Goal: Task Accomplishment & Management: Manage account settings

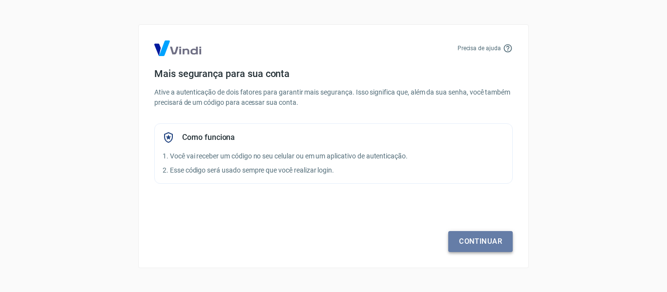
click at [471, 246] on link "Continuar" at bounding box center [480, 241] width 64 height 21
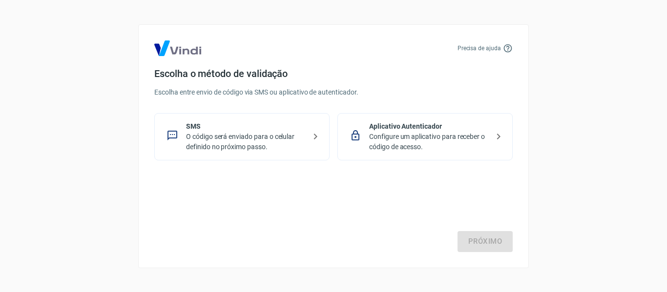
click at [215, 132] on p "O código será enviado para o celular definido no próximo passo." at bounding box center [246, 142] width 120 height 21
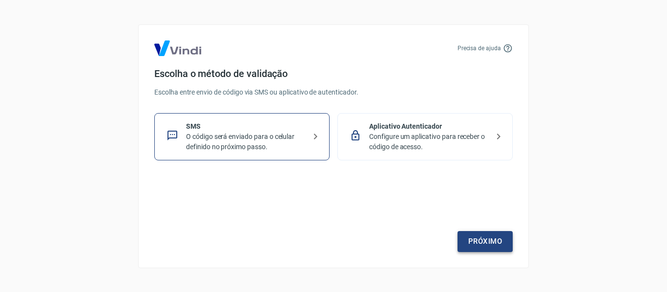
click at [473, 243] on link "Próximo" at bounding box center [485, 241] width 55 height 21
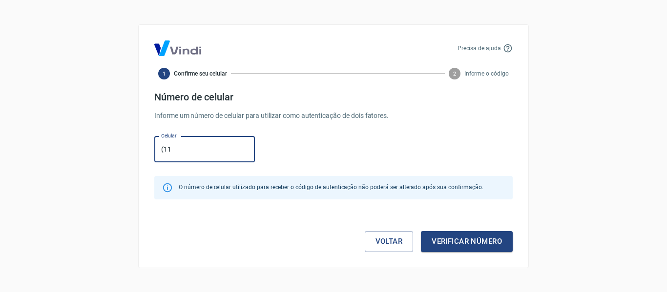
type input "[PHONE_NUMBER]"
click at [493, 248] on button "Verificar número" at bounding box center [467, 241] width 92 height 21
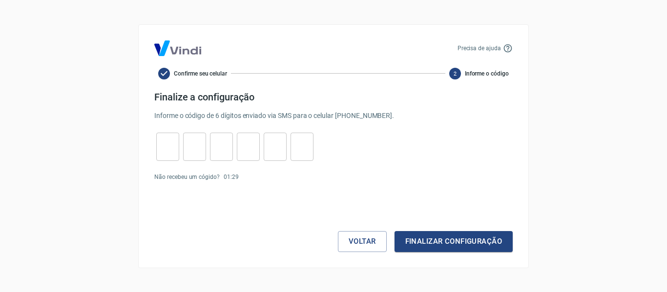
click at [167, 150] on input "tel" at bounding box center [167, 146] width 23 height 21
type input "1"
type input "4"
type input "1"
type input "0"
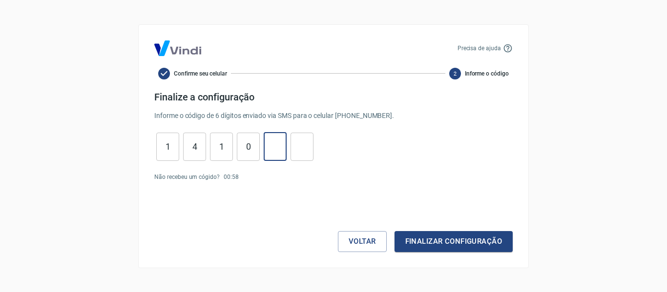
type input "1"
type input "0"
click at [466, 246] on button "Finalizar configuração" at bounding box center [454, 241] width 118 height 21
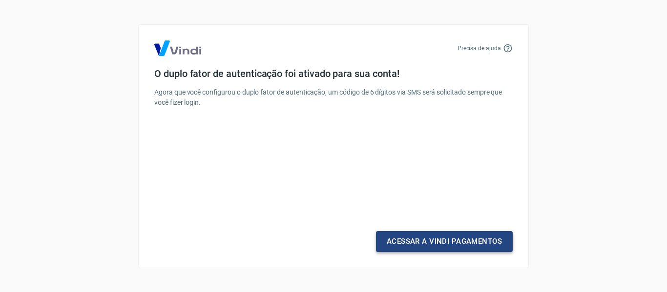
click at [466, 246] on link "Acessar a Vindi Pagamentos" at bounding box center [444, 241] width 137 height 21
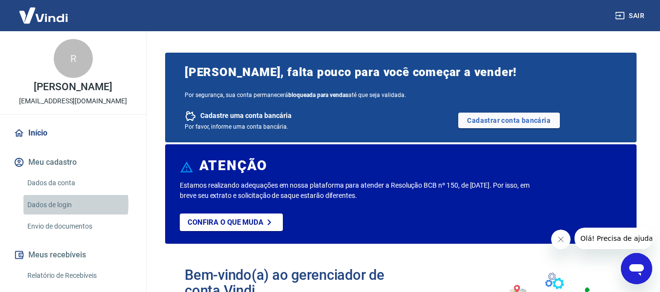
click at [59, 204] on link "Dados de login" at bounding box center [78, 205] width 111 height 20
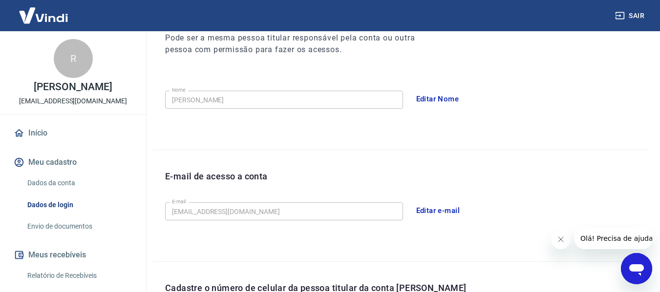
scroll to position [146, 0]
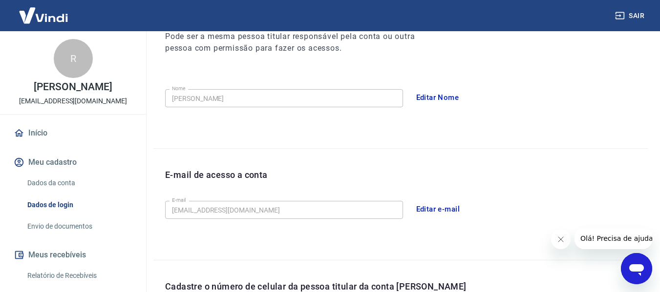
click at [42, 183] on link "Dados da conta" at bounding box center [78, 183] width 111 height 20
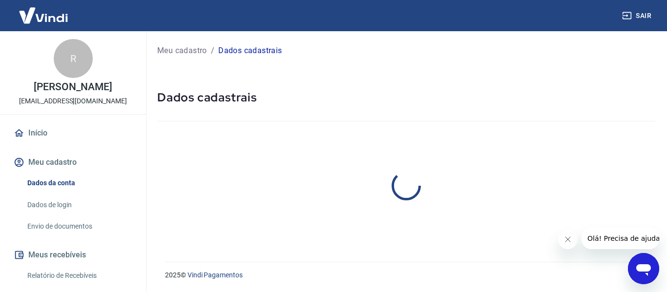
select select "SP"
select select "business"
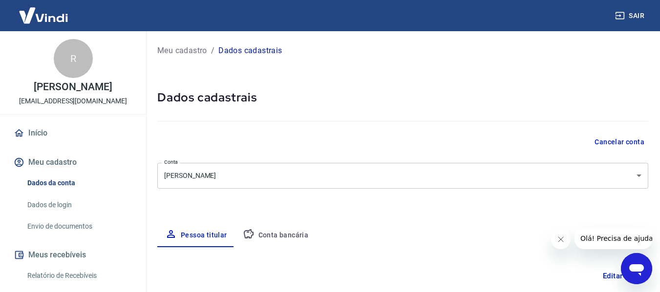
click at [43, 130] on link "Início" at bounding box center [73, 133] width 123 height 21
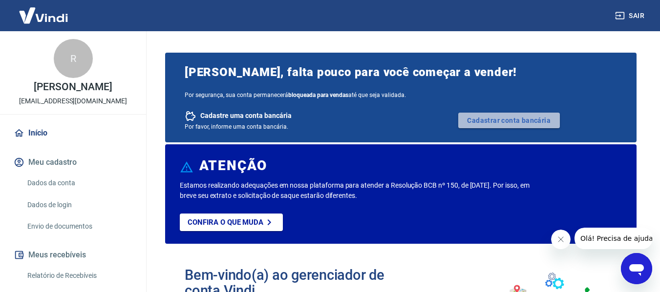
click at [517, 118] on link "Cadastrar conta bancária" at bounding box center [509, 121] width 102 height 16
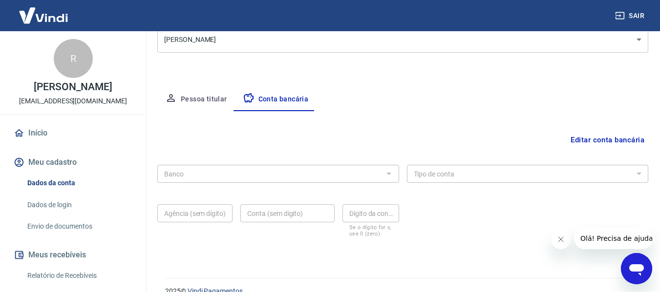
scroll to position [152, 0]
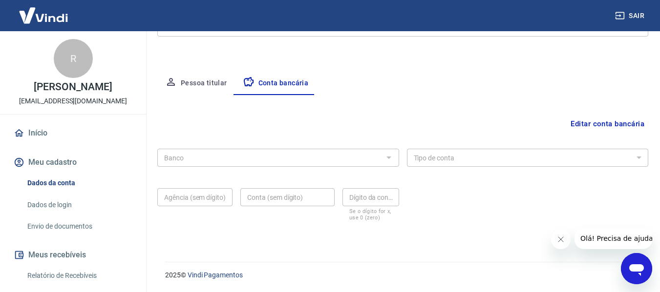
click at [366, 149] on div "Banco" at bounding box center [278, 158] width 242 height 18
click at [391, 163] on div at bounding box center [388, 158] width 13 height 14
click at [600, 130] on button "Editar conta bancária" at bounding box center [607, 124] width 82 height 19
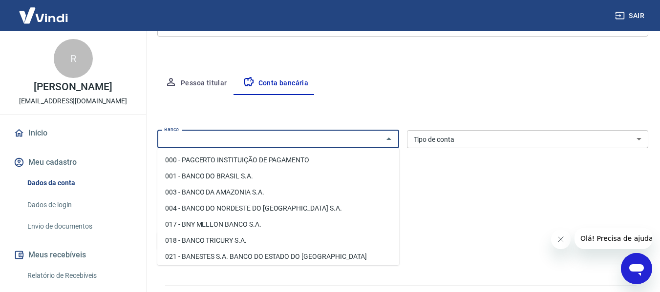
click at [181, 139] on div "Banco Banco" at bounding box center [278, 139] width 242 height 18
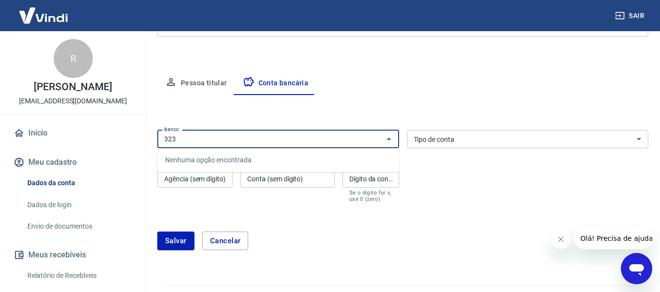
type input "323"
click at [243, 117] on div "Editar conta bancária Banco Banco Tipo de conta Conta Corrente Conta Poupança T…" at bounding box center [402, 178] width 491 height 167
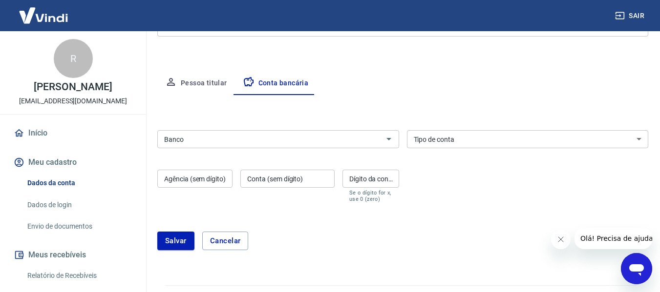
click at [229, 135] on input "Banco" at bounding box center [270, 139] width 220 height 12
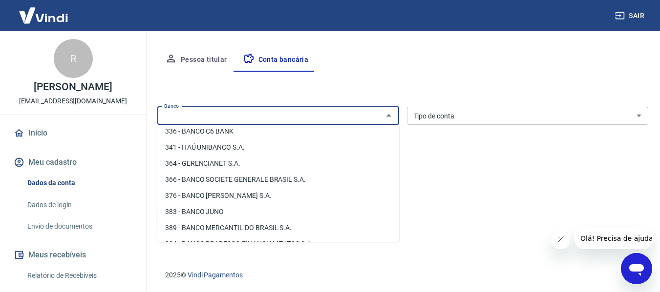
scroll to position [928, 0]
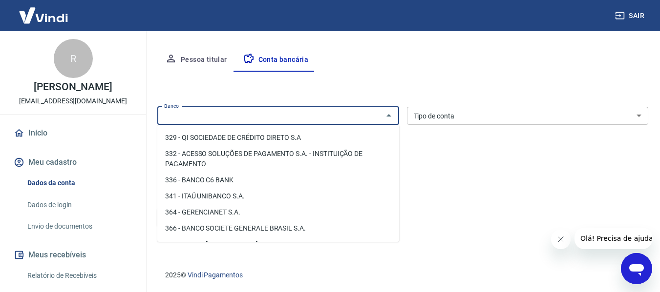
click at [638, 272] on icon "Abrir janela de mensagens" at bounding box center [636, 271] width 15 height 12
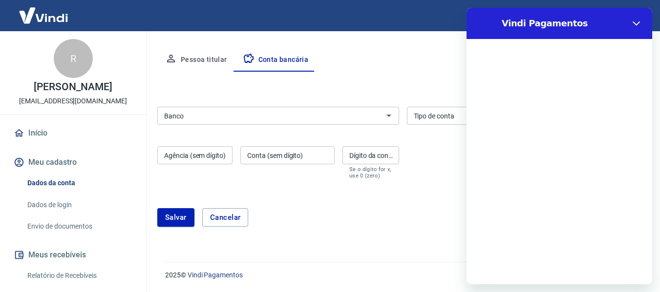
scroll to position [0, 0]
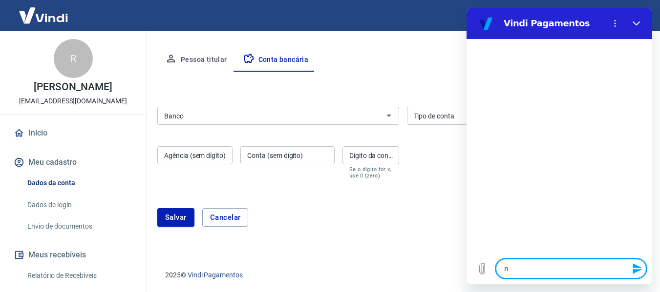
type textarea "n"
type textarea "x"
type textarea "nã"
type textarea "x"
type textarea "não"
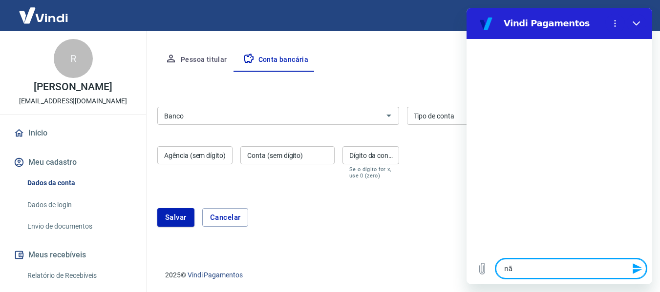
type textarea "x"
type textarea "não"
type textarea "x"
type textarea "não a"
type textarea "x"
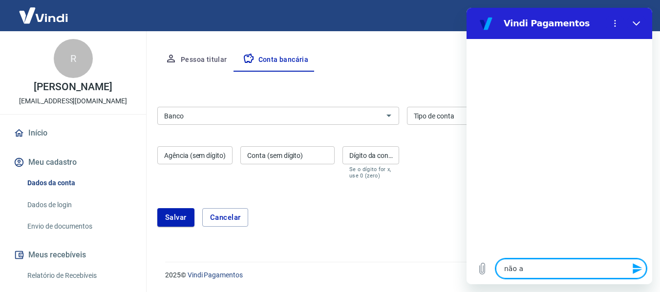
type textarea "não ac"
type textarea "x"
type textarea "não ach"
type textarea "x"
type textarea "não acho"
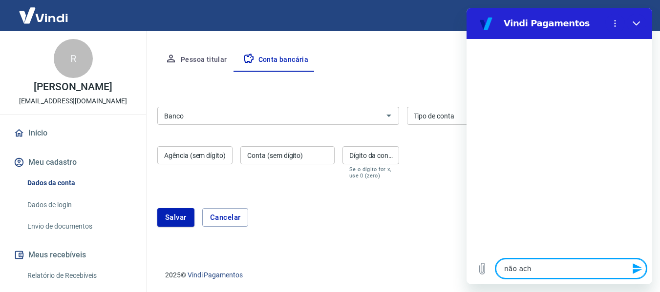
type textarea "x"
type textarea "não acho"
type textarea "x"
type textarea "não acho o"
type textarea "x"
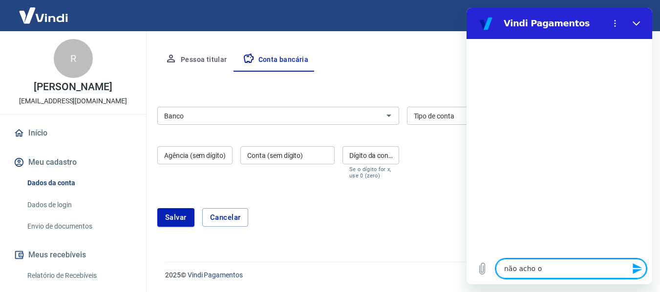
type textarea "não acho o"
type textarea "x"
type textarea "não acho o b"
type textarea "x"
type textarea "não acho o ba"
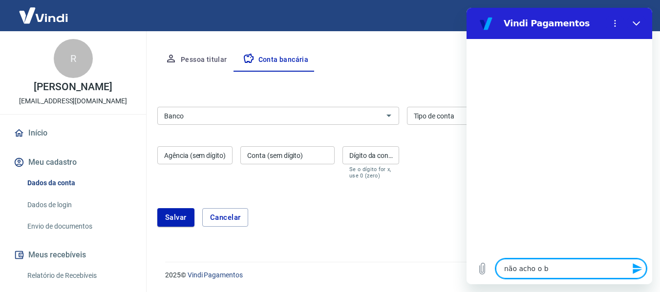
type textarea "x"
type textarea "não acho o ban"
type textarea "x"
type textarea "não acho o banc"
type textarea "x"
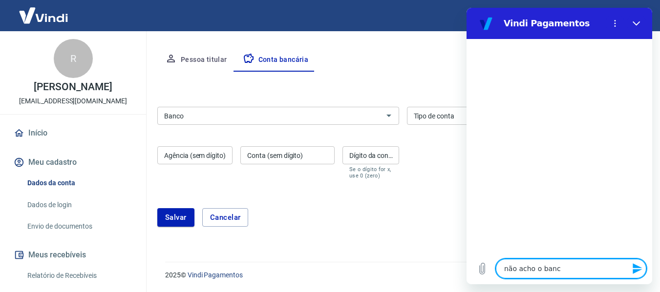
type textarea "não acho o banco"
type textarea "x"
type textarea "não acho o banco"
type textarea "x"
type textarea "não acho o banco 3"
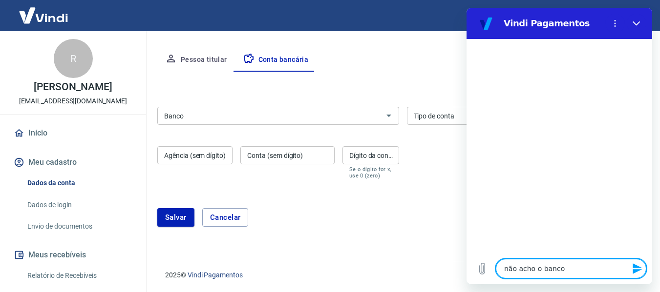
type textarea "x"
type textarea "não acho o banco 32"
type textarea "x"
type textarea "não acho o banco 323"
type textarea "x"
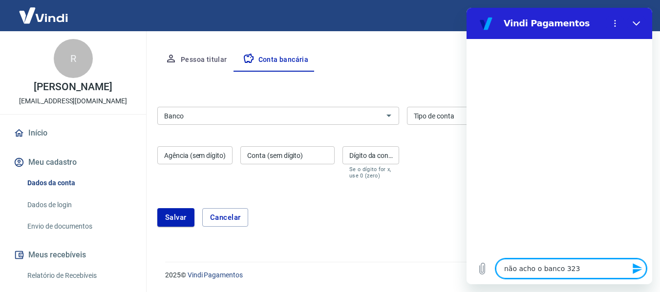
type textarea "não acho o banco 323"
type textarea "x"
type textarea "não acho o banco 323 M"
type textarea "x"
type textarea "não acho o banco 323 Me"
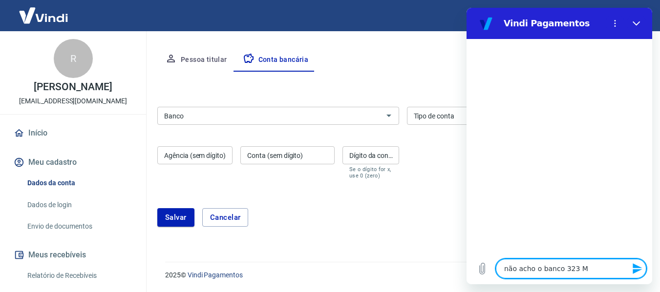
type textarea "x"
type textarea "não acho o banco 323 Mer"
type textarea "x"
type textarea "não acho o banco 323 Merc"
type textarea "x"
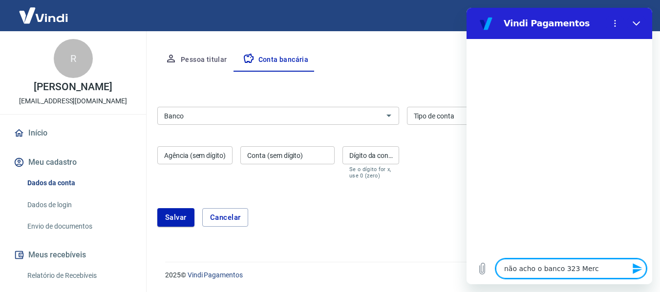
type textarea "não acho o banco 323 Merca"
type textarea "x"
type textarea "não acho o banco 323 Mercad"
type textarea "x"
type textarea "não acho o banco 323 Mercado"
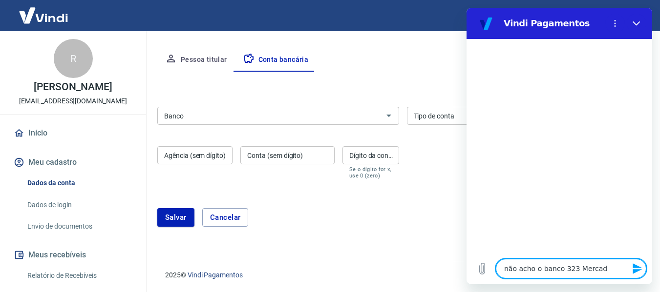
type textarea "x"
type textarea "não acho o banco 323 Mercado"
type textarea "x"
type textarea "não acho o banco 323 Mercado P"
type textarea "x"
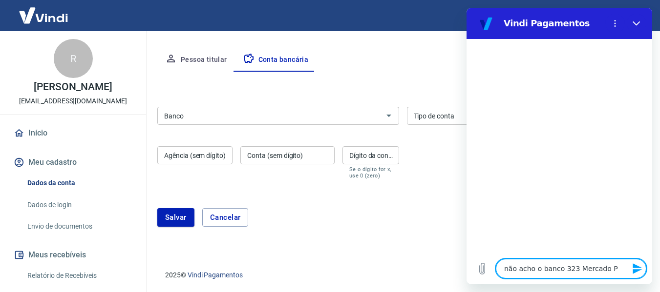
type textarea "não acho o banco 323 Mercado Pa"
type textarea "x"
type textarea "não acho o banco 323 Mercado Pag"
type textarea "x"
type textarea "não acho o banco 323 Mercado Pago"
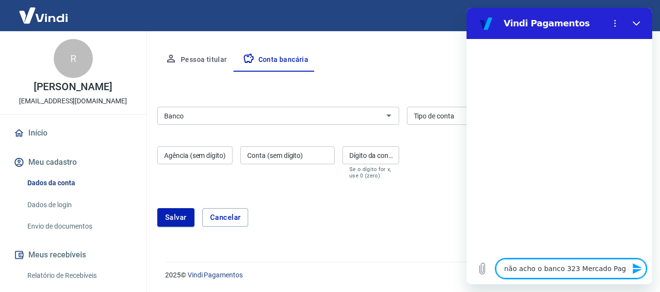
type textarea "x"
type textarea "não acho o banco 323 Mercado Pago"
click at [640, 271] on icon "Enviar mensagem" at bounding box center [636, 269] width 9 height 11
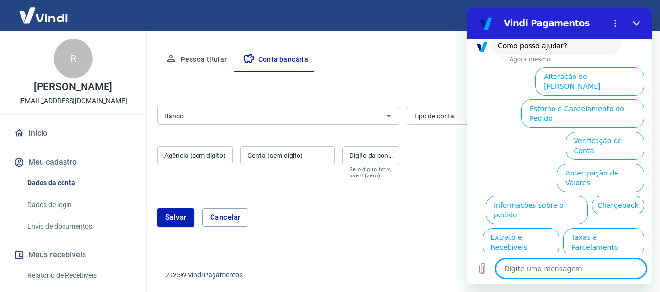
scroll to position [88, 0]
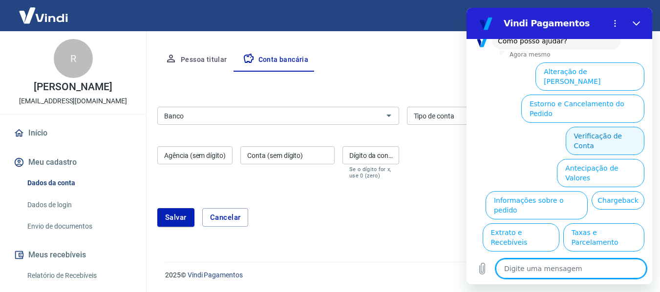
click at [600, 127] on button "Verificação de Conta" at bounding box center [604, 141] width 79 height 28
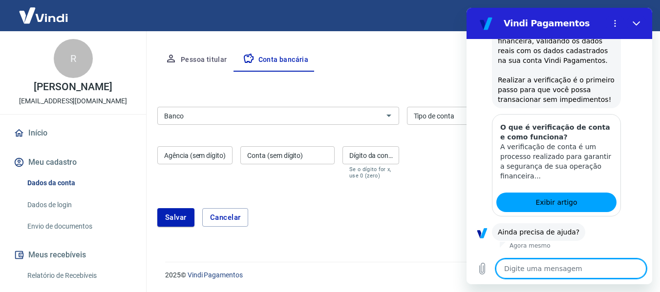
scroll to position [185, 0]
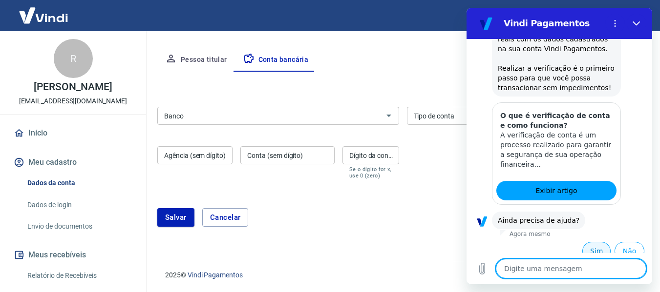
click at [592, 245] on button "Sim" at bounding box center [596, 251] width 28 height 19
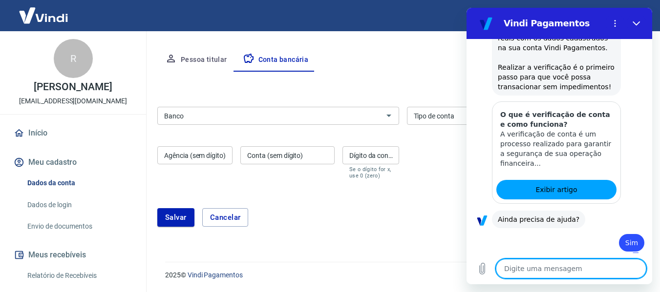
type textarea "x"
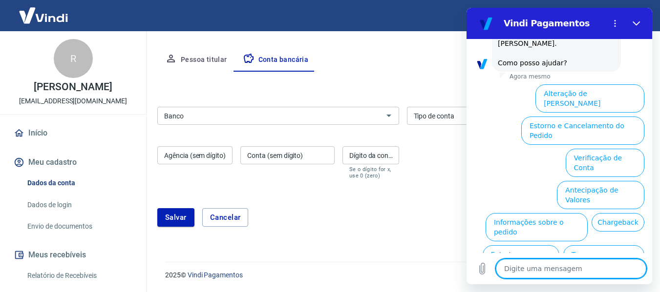
scroll to position [439, 0]
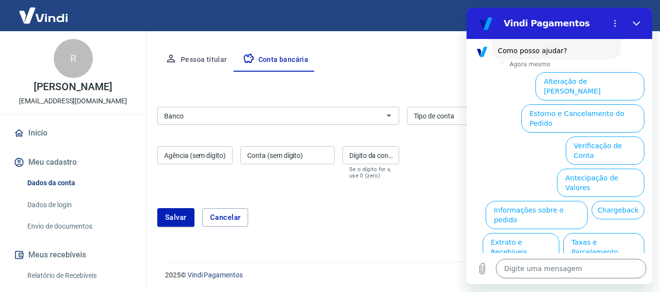
click at [350, 196] on form "Banco Banco Tipo de conta Conta Corrente Conta Poupança Tipo de conta Agência (…" at bounding box center [402, 171] width 491 height 136
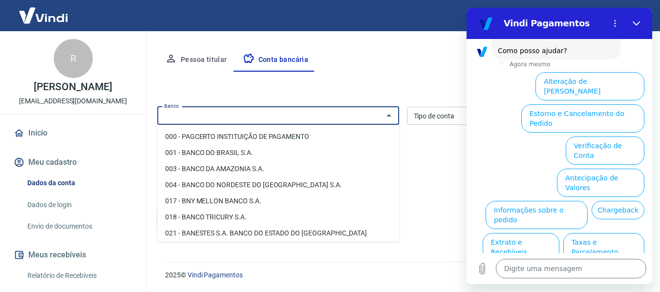
click at [337, 116] on input "Banco" at bounding box center [270, 116] width 220 height 12
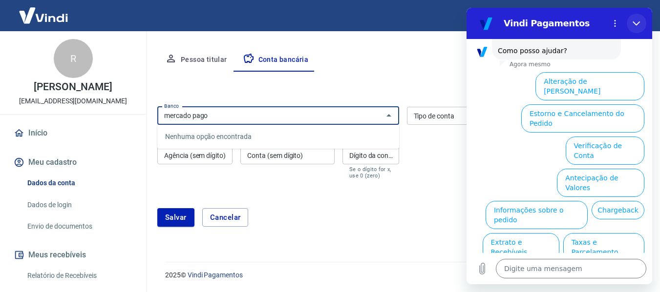
type input "mercado pago"
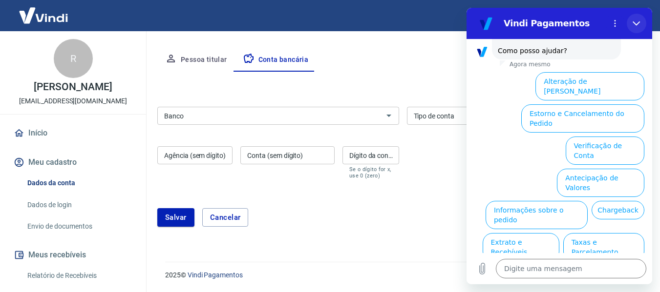
click at [632, 28] on button "Fechar" at bounding box center [636, 24] width 20 height 20
type textarea "x"
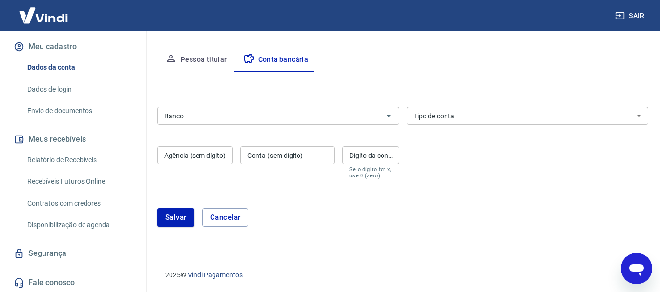
scroll to position [117, 0]
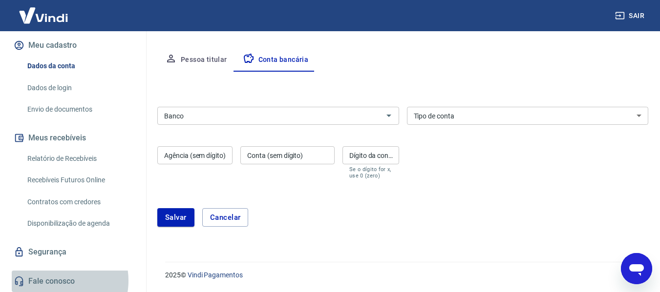
click at [59, 281] on link "Fale conosco" at bounding box center [73, 281] width 123 height 21
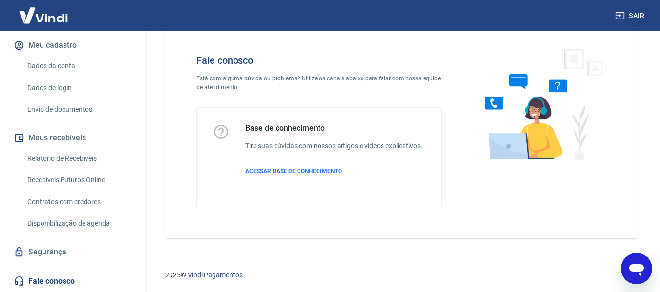
scroll to position [27, 0]
click at [279, 172] on span "ACESSAR BASE DE CONHECIMENTO" at bounding box center [293, 171] width 97 height 7
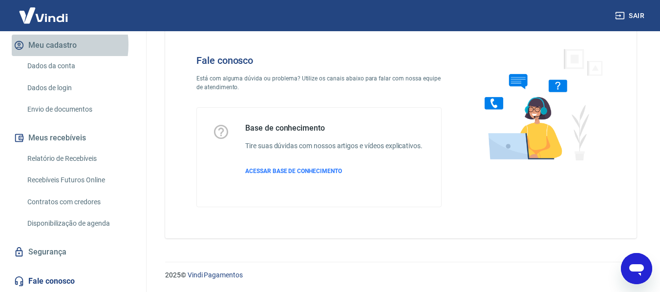
click at [45, 45] on button "Meu cadastro" at bounding box center [73, 45] width 123 height 21
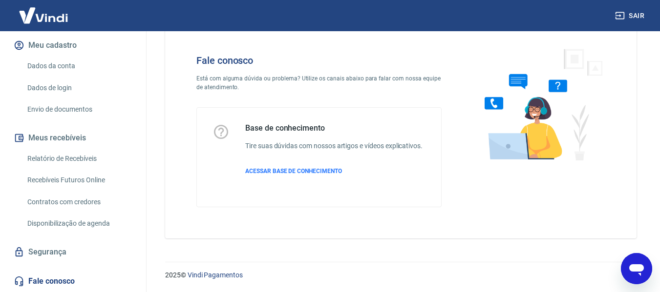
click at [69, 68] on link "Dados da conta" at bounding box center [78, 66] width 111 height 20
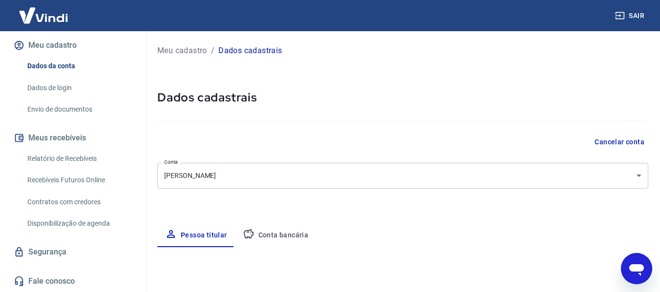
select select "SP"
select select "business"
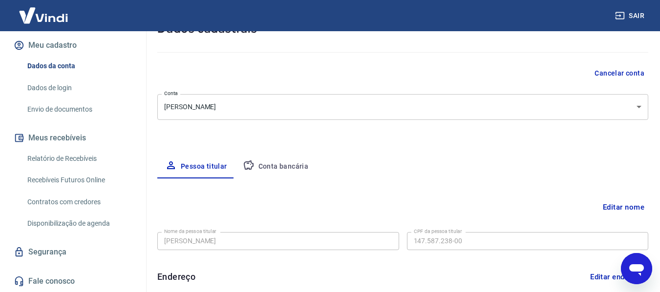
scroll to position [146, 0]
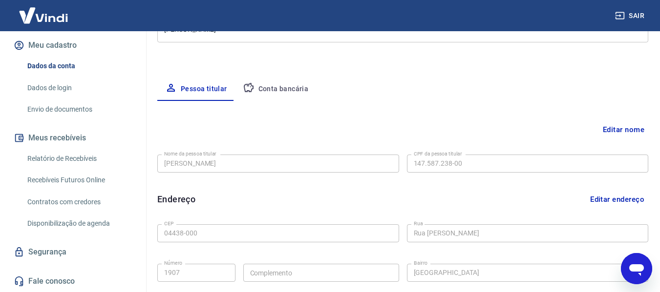
click at [282, 76] on div "Meu cadastro / Dados cadastrais Dados cadastrais Cancelar conta Conta Ricardo T…" at bounding box center [403, 161] width 514 height 552
click at [272, 86] on button "Conta bancária" at bounding box center [276, 89] width 82 height 23
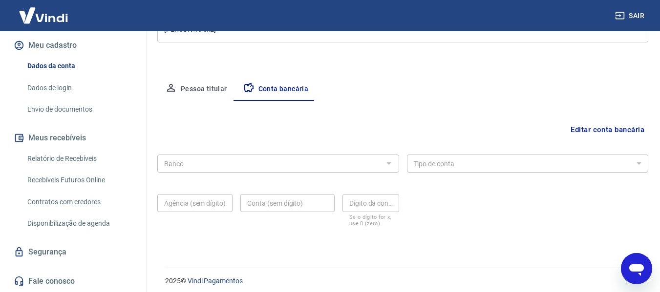
click at [604, 132] on button "Editar conta bancária" at bounding box center [607, 130] width 82 height 19
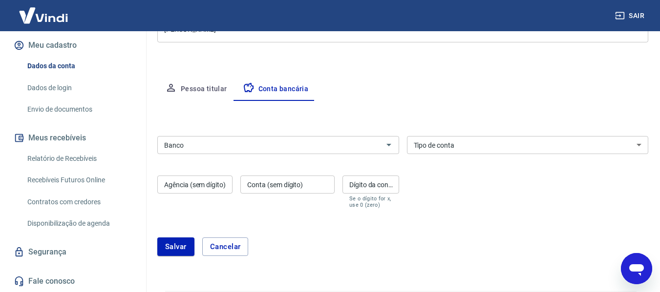
click at [336, 151] on input "Banco" at bounding box center [270, 145] width 220 height 12
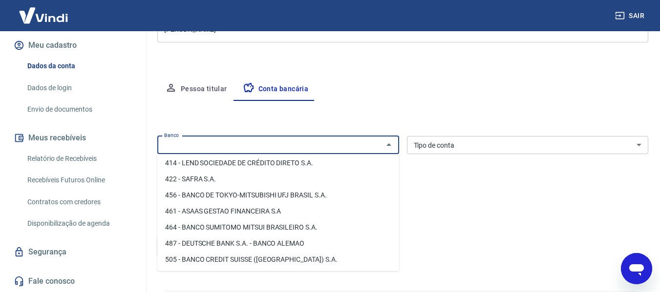
scroll to position [1123, 0]
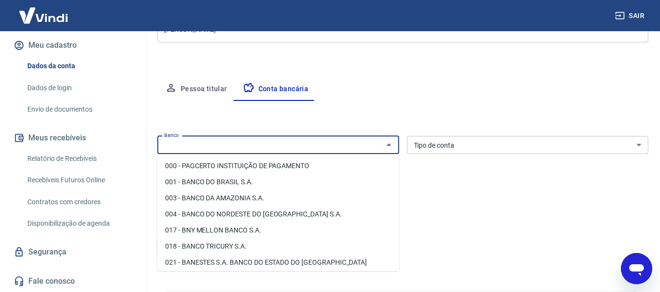
click at [228, 144] on input "Banco" at bounding box center [270, 145] width 220 height 12
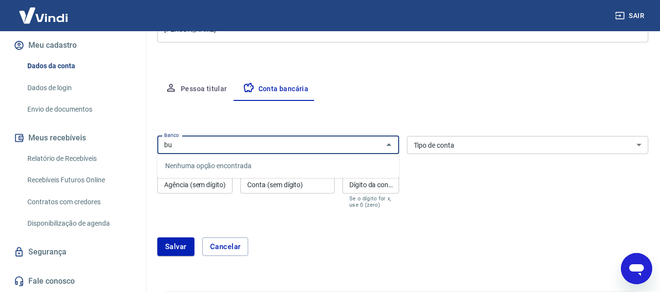
type input "b"
type input "n"
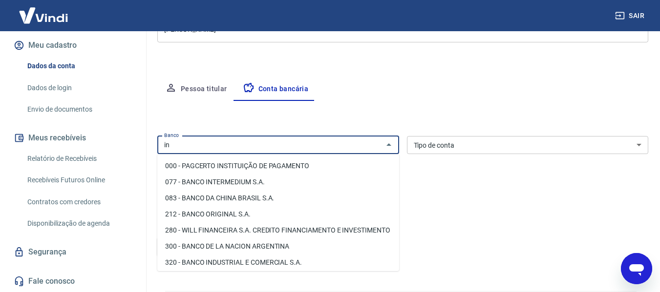
type input "i"
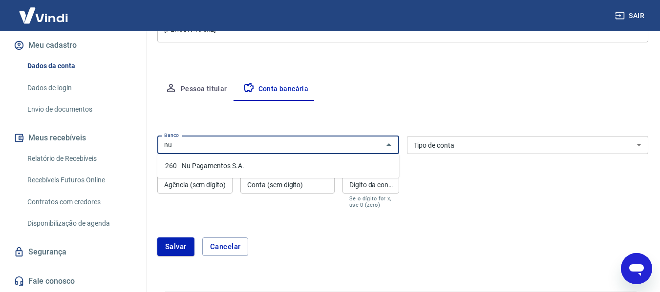
type input "nu"
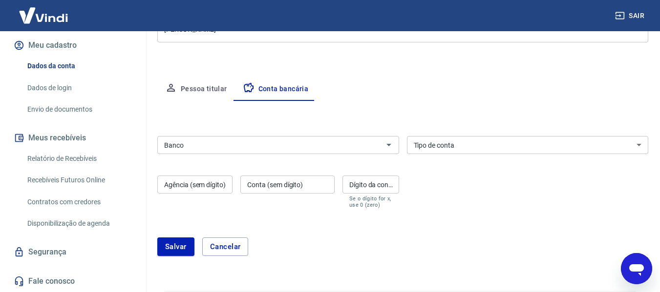
click at [437, 87] on div "Pessoa titular Conta bancária" at bounding box center [402, 89] width 491 height 23
click at [191, 148] on input "Banco" at bounding box center [270, 145] width 220 height 12
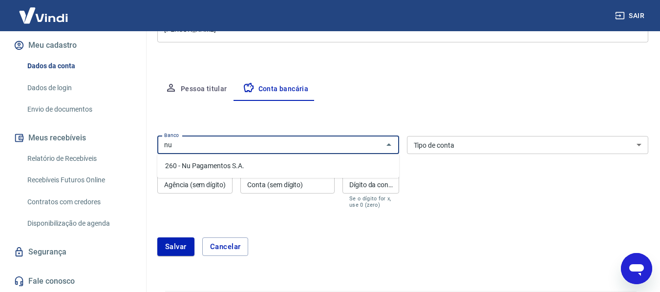
type input "nu"
click at [157, 238] on button "Salvar" at bounding box center [175, 247] width 37 height 19
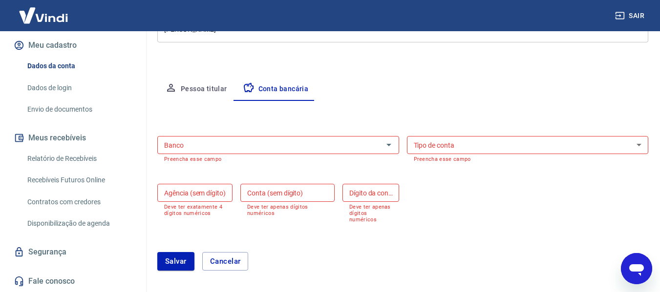
click at [191, 148] on input "Banco" at bounding box center [270, 145] width 220 height 12
click at [204, 168] on li "260 - Nu Pagamentos S.A." at bounding box center [278, 166] width 242 height 16
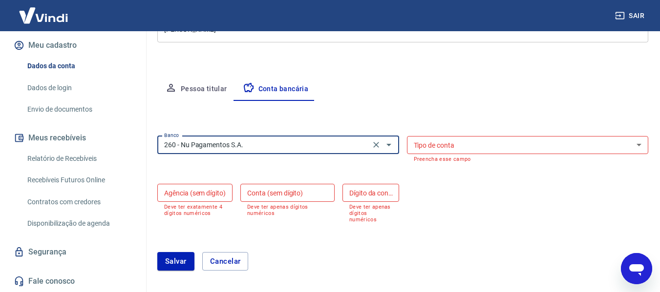
type input "260 - Nu Pagamentos S.A."
click at [488, 139] on select "Conta Corrente Conta Poupança" at bounding box center [528, 145] width 242 height 18
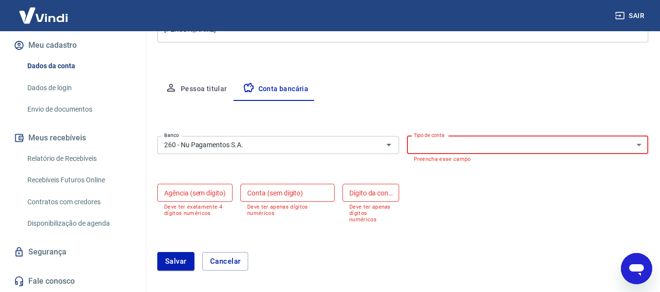
select select "1"
click at [407, 136] on select "Conta Corrente Conta Poupança" at bounding box center [528, 145] width 242 height 18
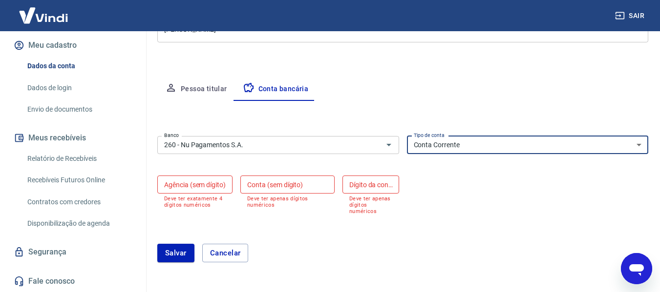
click at [210, 189] on input "Agência (sem dígito)" at bounding box center [194, 185] width 75 height 18
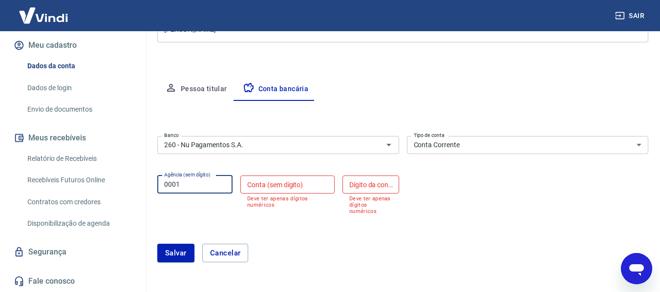
type input "0001"
click at [287, 189] on input "Conta (sem dígito)" at bounding box center [287, 185] width 94 height 18
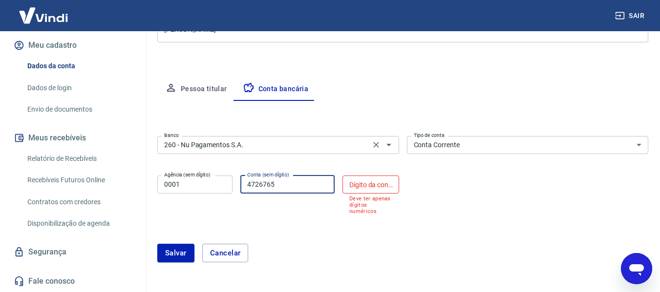
type input "4726765"
click at [375, 185] on input "Dígito da conta" at bounding box center [370, 185] width 57 height 18
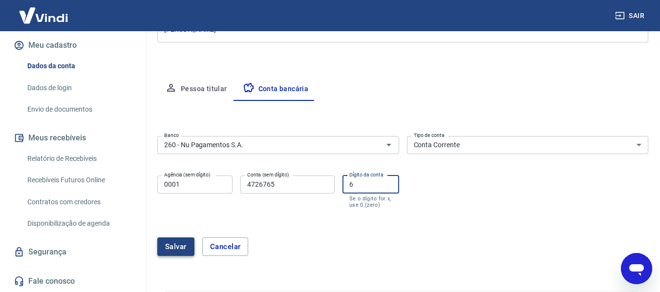
type input "6"
click at [169, 245] on button "Salvar" at bounding box center [175, 247] width 37 height 19
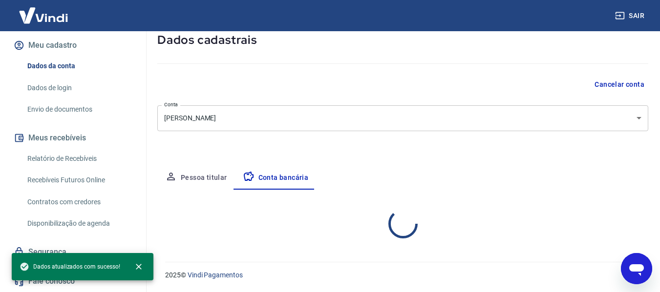
select select "1"
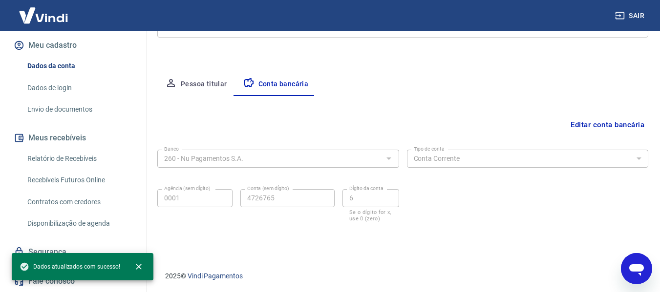
scroll to position [152, 0]
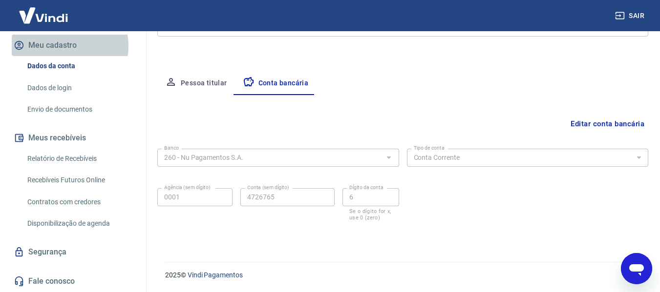
click at [60, 46] on button "Meu cadastro" at bounding box center [73, 45] width 123 height 21
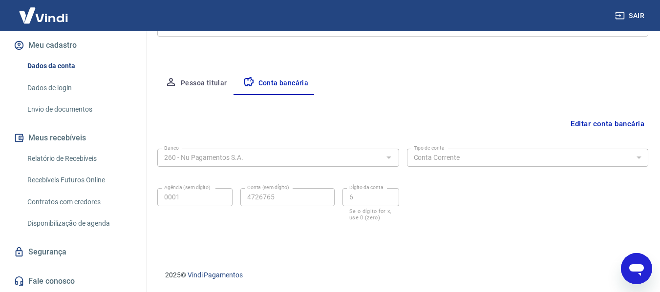
click at [54, 89] on link "Dados de login" at bounding box center [78, 88] width 111 height 20
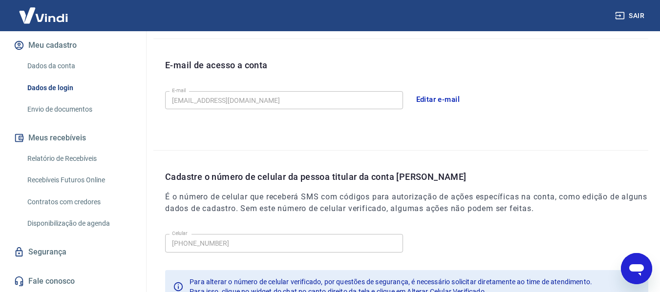
scroll to position [284, 0]
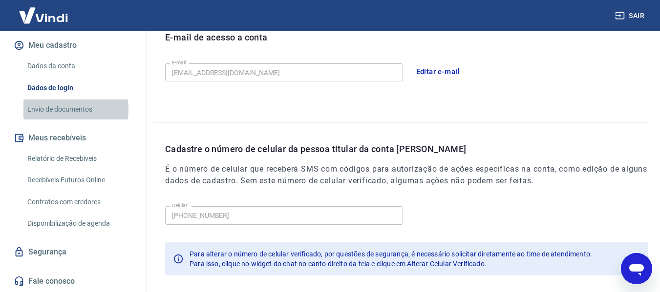
click at [59, 109] on link "Envio de documentos" at bounding box center [78, 110] width 111 height 20
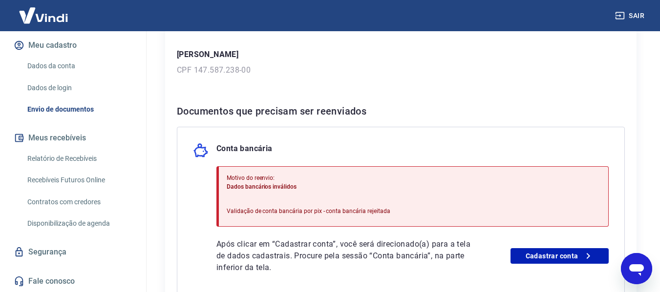
scroll to position [195, 0]
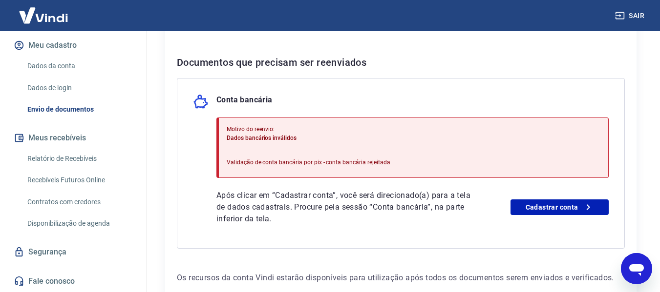
click at [539, 217] on div "Após clicar em “Cadastrar conta”, você será direcionado(a) para a tela de dados…" at bounding box center [412, 207] width 392 height 35
click at [539, 206] on link "Cadastrar conta" at bounding box center [559, 208] width 98 height 16
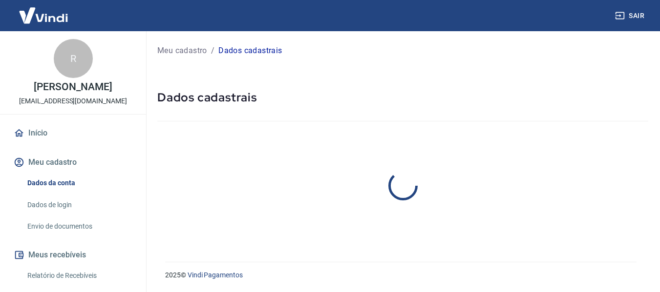
select select "SP"
select select "business"
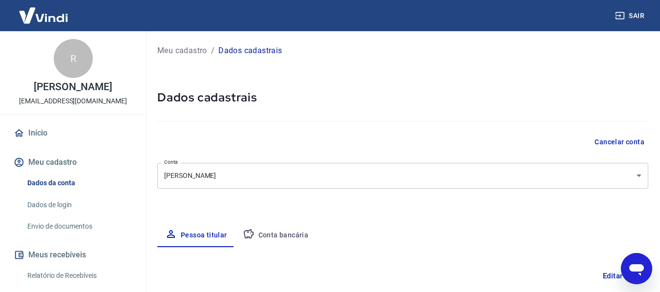
scroll to position [49, 0]
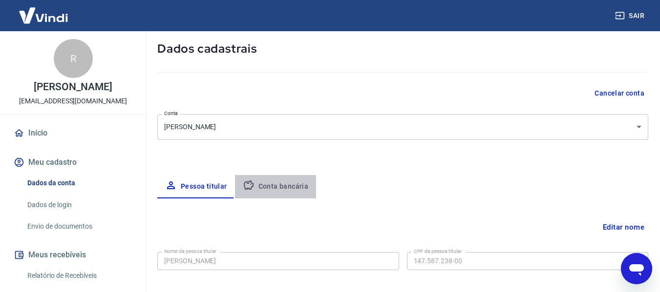
click at [282, 187] on button "Conta bancária" at bounding box center [276, 186] width 82 height 23
select select "1"
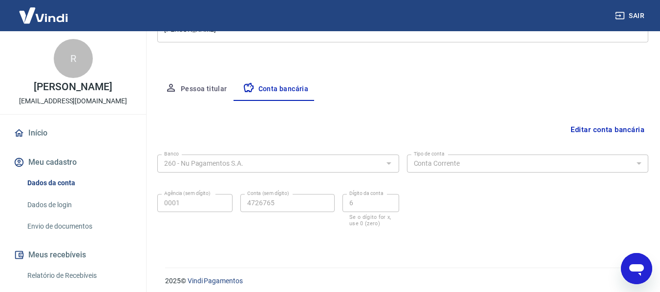
scroll to position [152, 0]
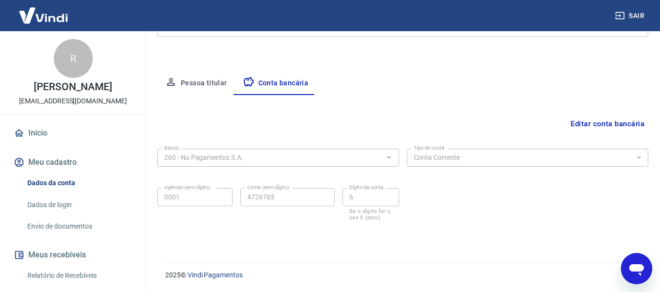
click at [65, 225] on link "Envio de documentos" at bounding box center [78, 227] width 111 height 20
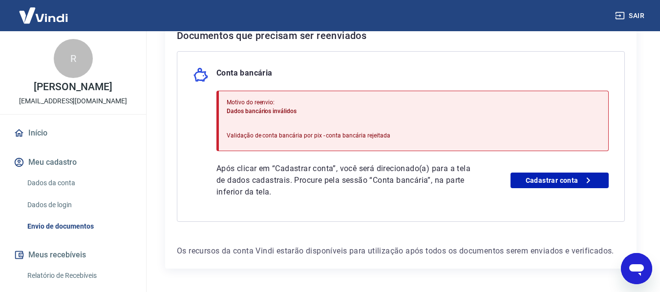
scroll to position [244, 0]
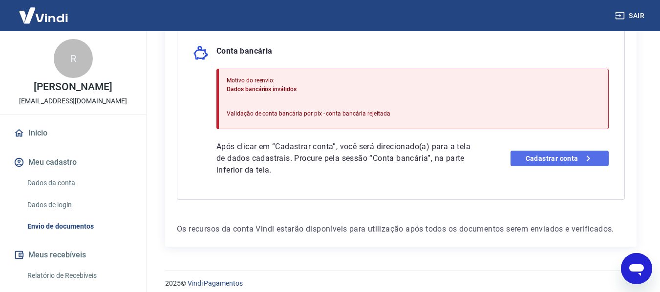
click at [525, 164] on link "Cadastrar conta" at bounding box center [559, 159] width 98 height 16
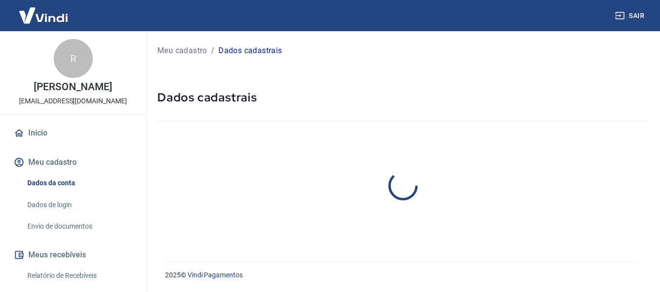
select select "SP"
select select "business"
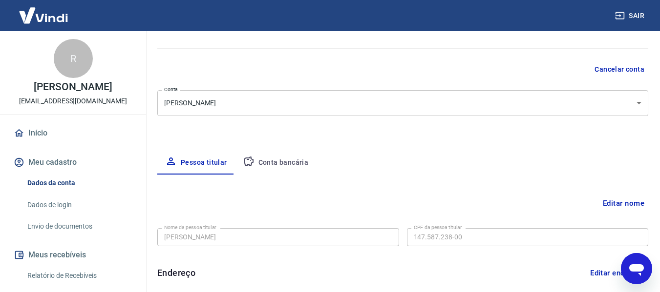
scroll to position [40, 0]
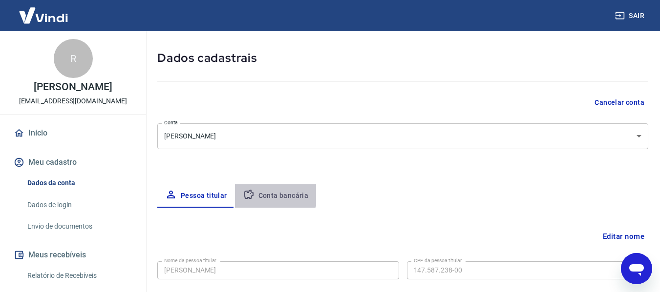
click at [273, 192] on button "Conta bancária" at bounding box center [276, 196] width 82 height 23
select select "1"
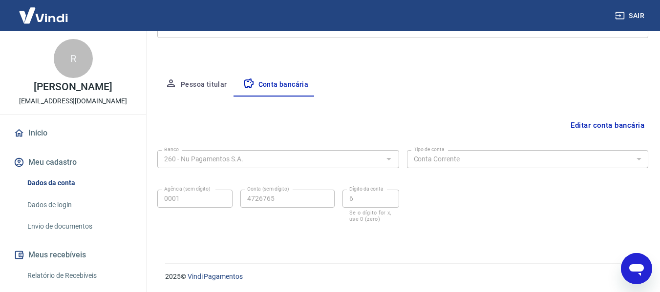
scroll to position [152, 0]
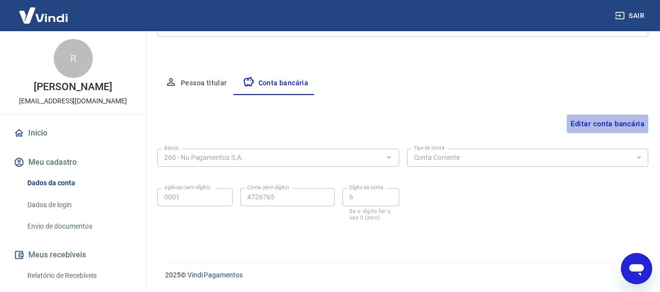
click at [626, 127] on button "Editar conta bancária" at bounding box center [607, 124] width 82 height 19
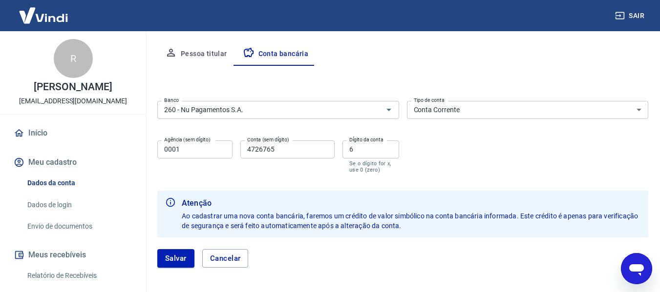
scroll to position [223, 0]
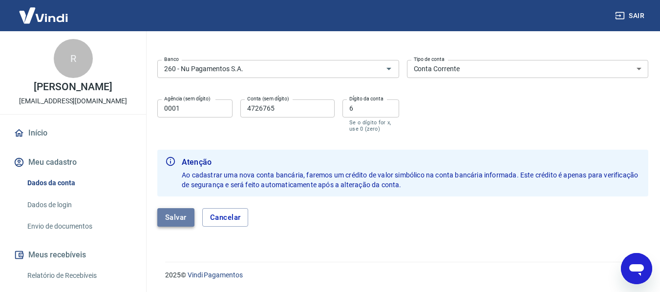
click at [177, 217] on button "Salvar" at bounding box center [175, 217] width 37 height 19
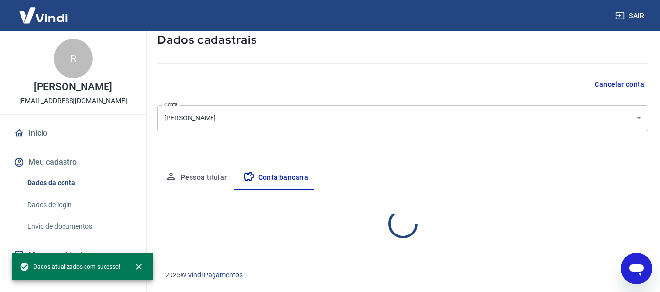
scroll to position [152, 0]
select select "1"
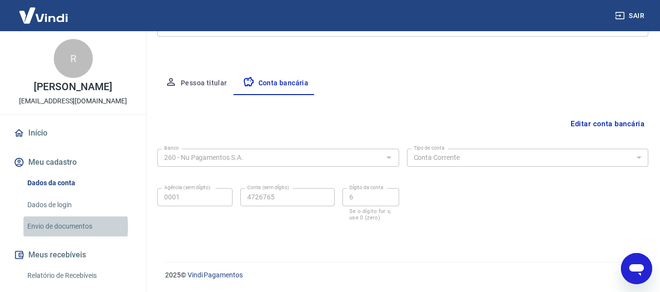
click at [33, 227] on link "Envio de documentos" at bounding box center [78, 227] width 111 height 20
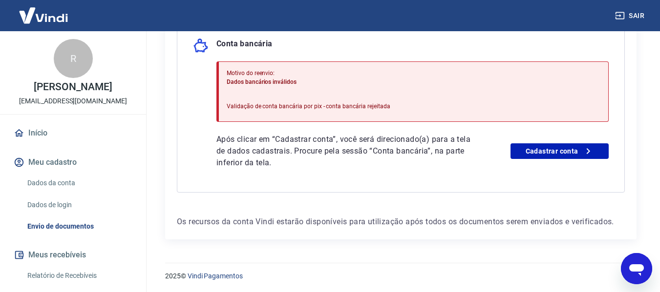
scroll to position [252, 0]
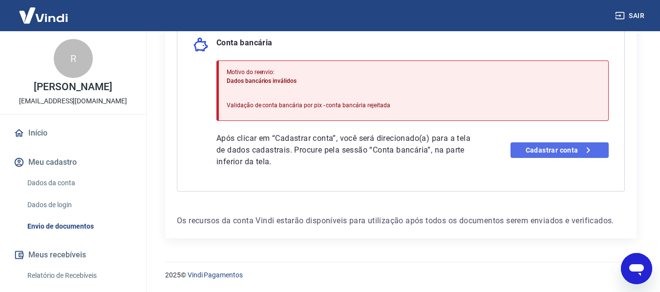
click at [546, 149] on link "Cadastrar conta" at bounding box center [559, 151] width 98 height 16
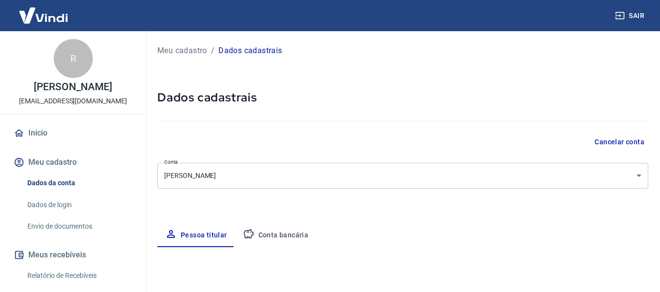
select select "SP"
select select "business"
click at [253, 234] on button "Conta bancária" at bounding box center [276, 235] width 82 height 23
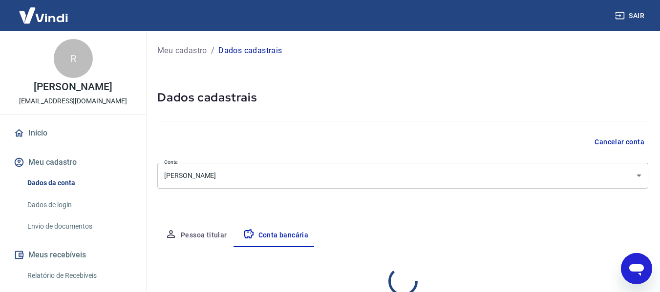
select select "1"
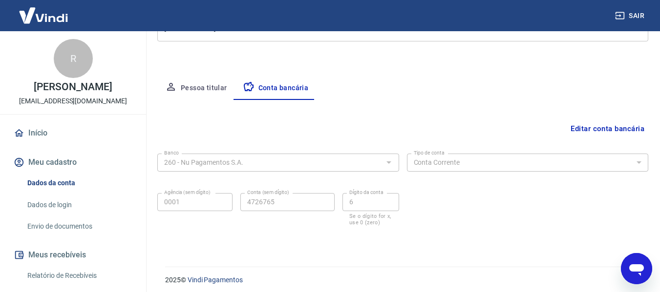
scroll to position [152, 0]
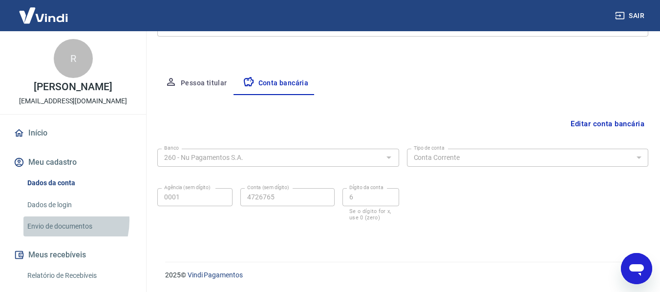
click at [53, 221] on link "Envio de documentos" at bounding box center [78, 227] width 111 height 20
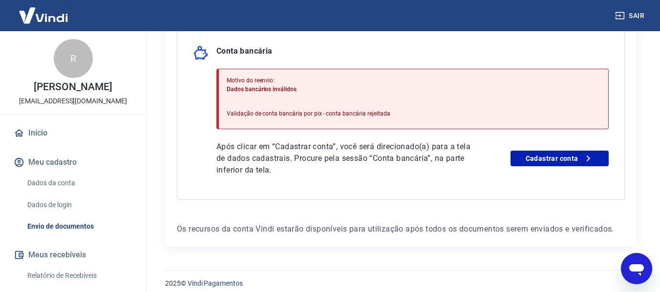
scroll to position [252, 0]
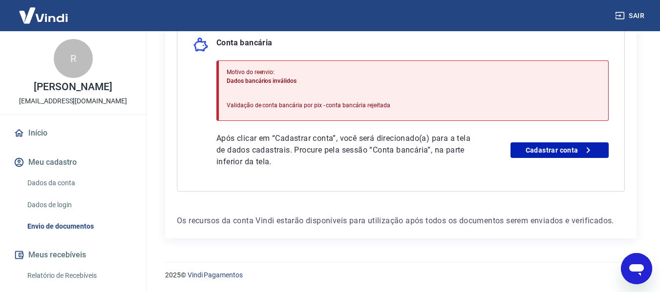
click at [640, 274] on icon "Abrir janela de mensagens" at bounding box center [636, 271] width 15 height 12
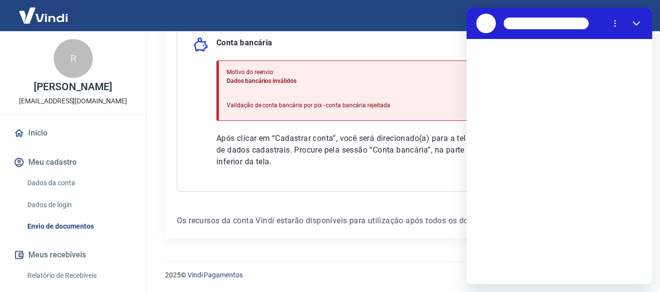
scroll to position [0, 0]
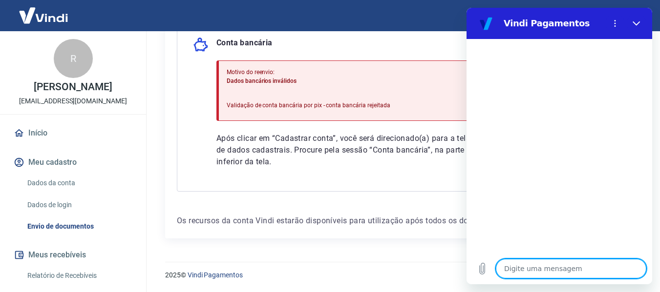
type textarea "m"
type textarea "x"
type textarea "me"
type textarea "x"
type textarea "meu"
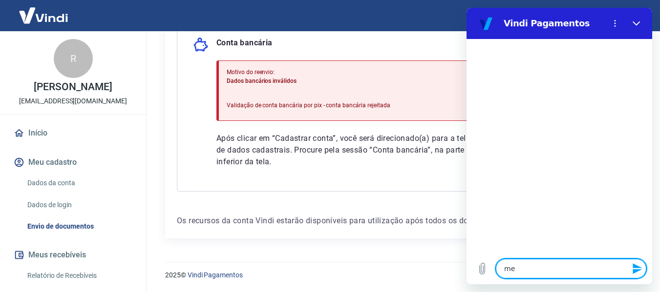
type textarea "x"
type textarea "meus"
type textarea "x"
type textarea "meus"
type textarea "x"
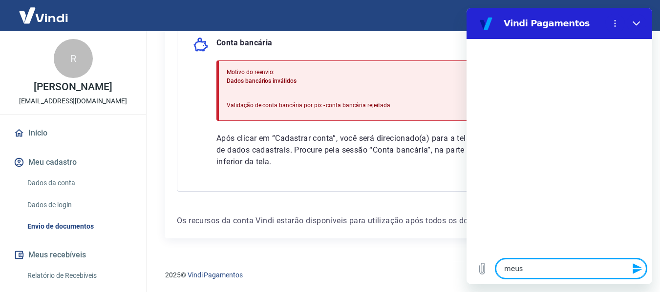
type textarea "meus d"
type textarea "x"
type textarea "meus da"
type textarea "x"
type textarea "meus dad"
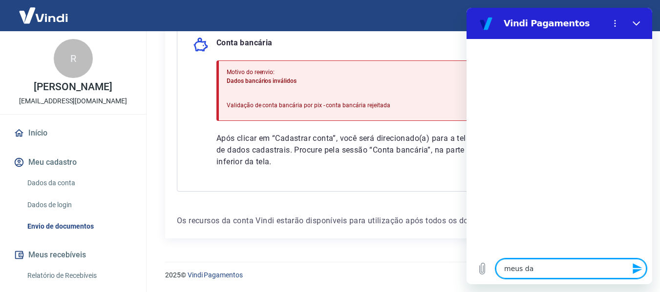
type textarea "x"
type textarea "meus dads"
type textarea "x"
type textarea "meus dad"
type textarea "x"
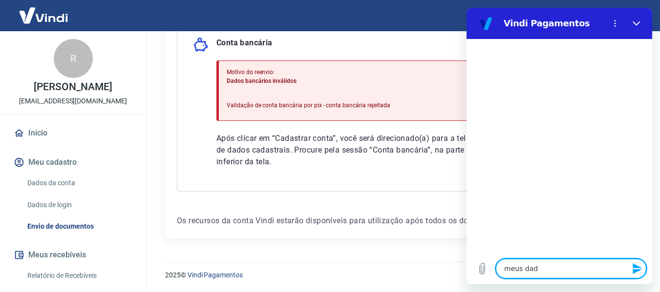
type textarea "meus dads"
type textarea "x"
type textarea "meus dad"
type textarea "x"
type textarea "meus dado"
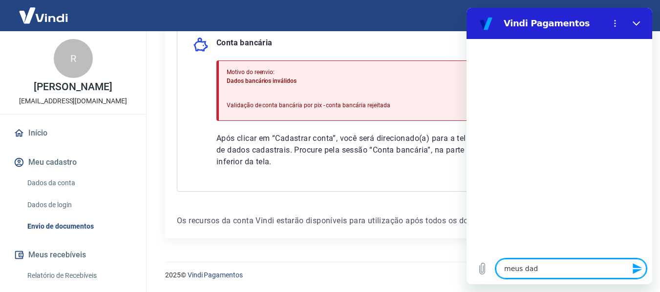
type textarea "x"
type textarea "meus dados"
type textarea "x"
type textarea "meus dados"
type textarea "x"
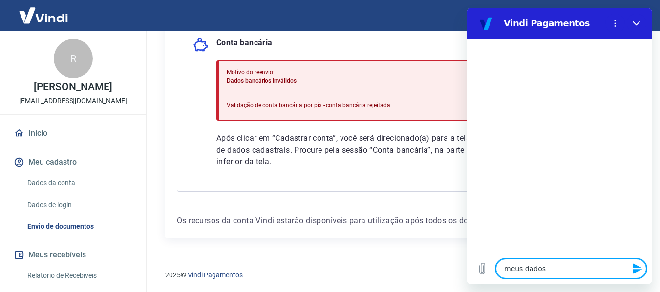
type textarea "meus dados b"
type textarea "x"
type textarea "meus dados ba"
type textarea "x"
type textarea "meus dados ban"
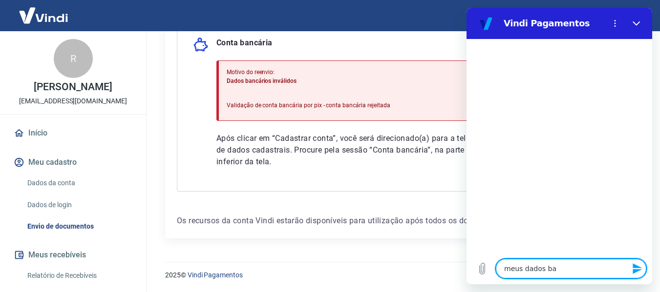
type textarea "x"
type textarea "meus dados banc"
type textarea "x"
type textarea "meus dados bancá"
type textarea "x"
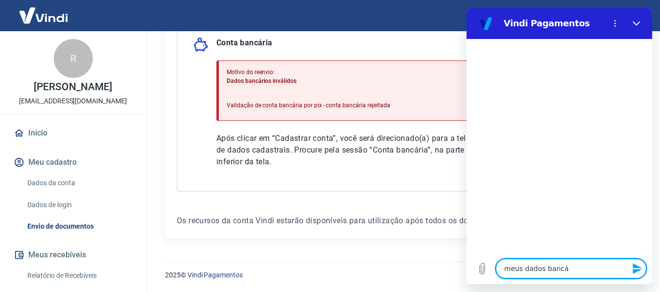
type textarea "meus dados bancár"
type textarea "x"
type textarea "meus dados bancári"
type textarea "x"
type textarea "meus dados bancário"
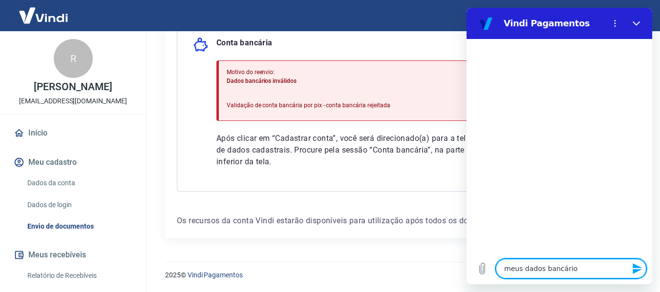
type textarea "x"
type textarea "meus dados bancários"
type textarea "x"
type textarea "meus dados bancários"
type textarea "x"
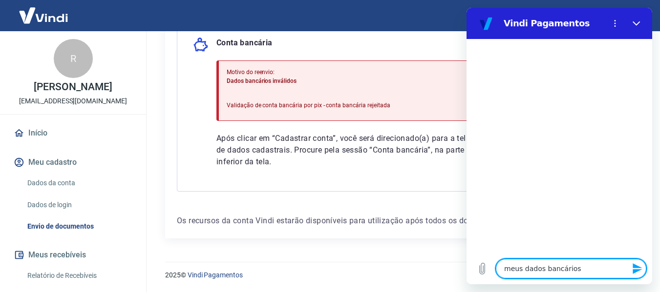
type textarea "meus dados bancários e"
type textarea "x"
type textarea "meus dados bancários es"
type textarea "x"
type textarea "meus dados bancários est"
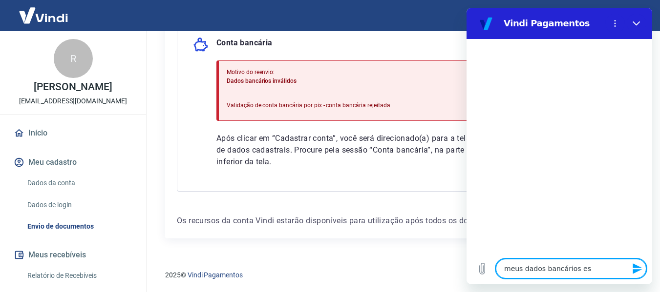
type textarea "x"
type textarea "meus dados bancários estã"
type textarea "x"
type textarea "meus dados bancários estão"
type textarea "x"
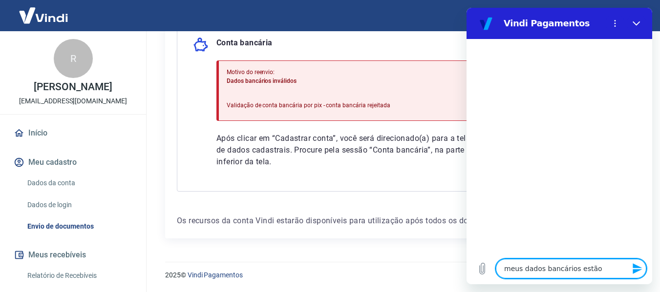
type textarea "meus dados bancários estão"
type textarea "x"
type textarea "meus dados bancários estão c"
type textarea "x"
type textarea "meus dados bancários estão ce"
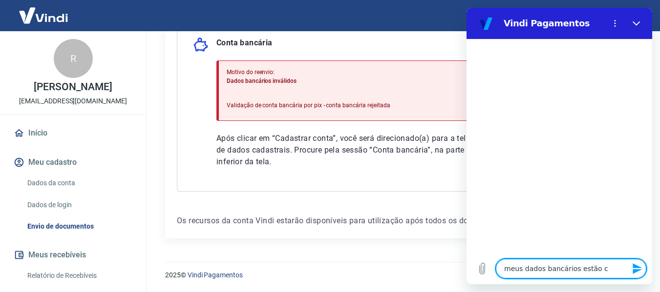
type textarea "x"
type textarea "meus dados bancários estão cer"
type textarea "x"
type textarea "meus dados bancários estão cert"
type textarea "x"
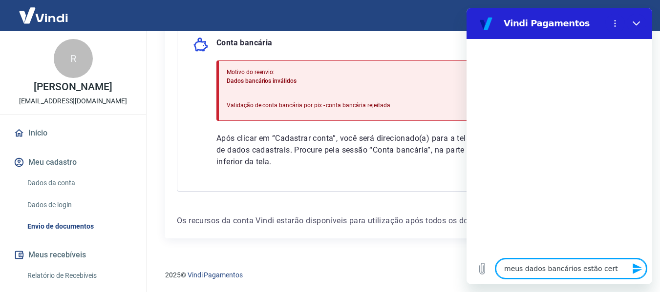
type textarea "meus dados bancários estão certo"
type textarea "x"
type textarea "meus dados bancários estão certos"
type textarea "x"
type textarea "meus dados bancários estão certos"
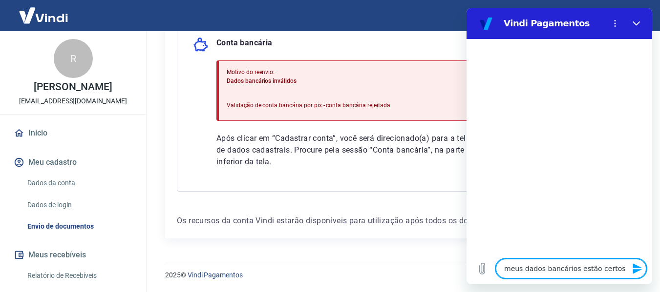
type textarea "x"
type textarea "meus dados bancários estão certos m"
type textarea "x"
type textarea "meus dados bancários estão certos ma"
type textarea "x"
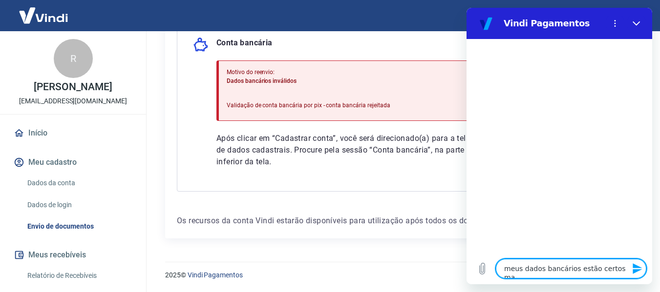
type textarea "meus dados bancários estão certos mas"
type textarea "x"
type textarea "meus dados bancários estão certos mas"
type textarea "x"
type textarea "meus dados bancários estão certos mas o"
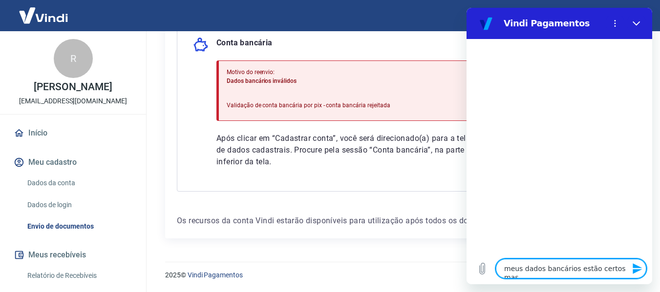
type textarea "x"
type textarea "meus dados bancários estão certos mas o"
type textarea "x"
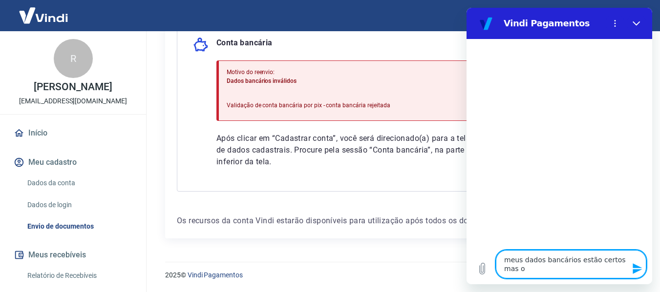
type textarea "meus dados bancários estão certos mas o s"
type textarea "x"
type textarea "meus dados bancários estão certos mas o si"
type textarea "x"
type textarea "meus dados bancários estão certos mas o sit"
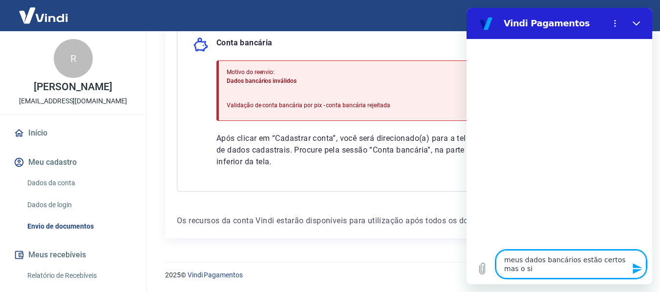
type textarea "x"
type textarea "meus dados bancários estão certos mas o site"
type textarea "x"
type textarea "meus dados bancários estão certos mas o site"
type textarea "x"
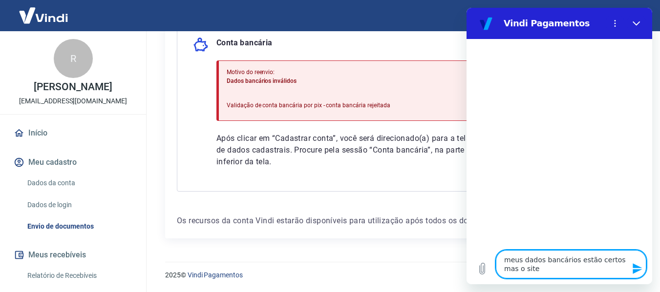
type textarea "meus dados bancários estão certos mas o site d"
type textarea "x"
type textarea "meus dados bancários estão certos mas o site di"
type textarea "x"
type textarea "meus dados bancários estão certos mas o site diz"
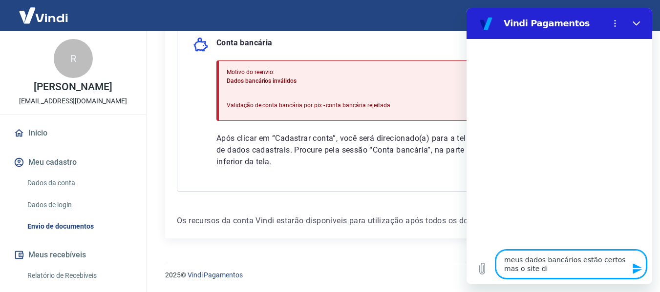
type textarea "x"
type textarea "meus dados bancários estão certos mas o site diz"
type textarea "x"
type textarea "meus dados bancários estão certos mas o site diz q"
type textarea "x"
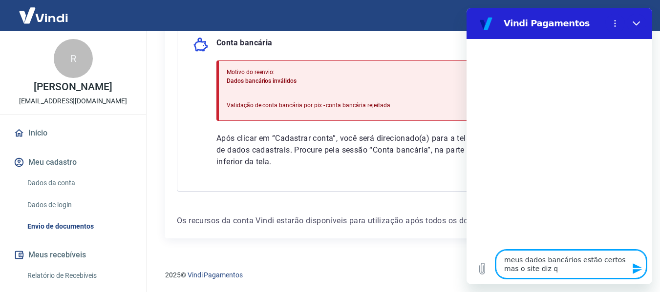
type textarea "meus dados bancários estão certos mas o site diz qu"
type textarea "x"
type textarea "meus dados bancários estão certos mas o site diz que"
type textarea "x"
type textarea "meus dados bancários estão certos mas o site diz que"
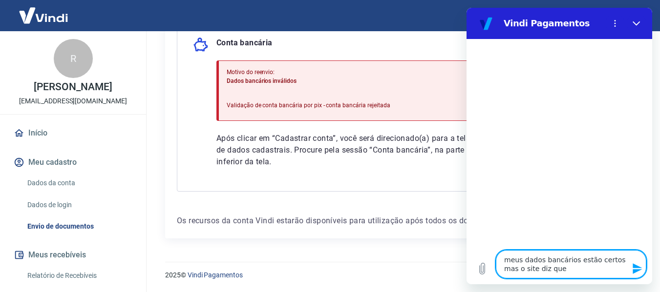
type textarea "x"
type textarea "meus dados bancários estão certos mas o site diz que t"
type textarea "x"
type textarea "meus dados bancários estão certos mas o site diz que tá"
type textarea "x"
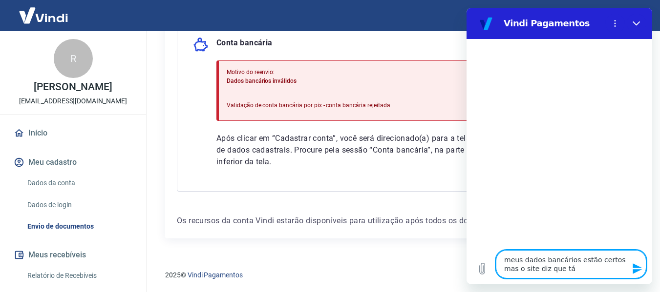
type textarea "meus dados bancários estão certos mas o site diz que tá"
type textarea "x"
type textarea "meus dados bancários estão certos mas o site diz que tá i"
type textarea "x"
type textarea "meus dados bancários estão certos mas o site diz que tá in"
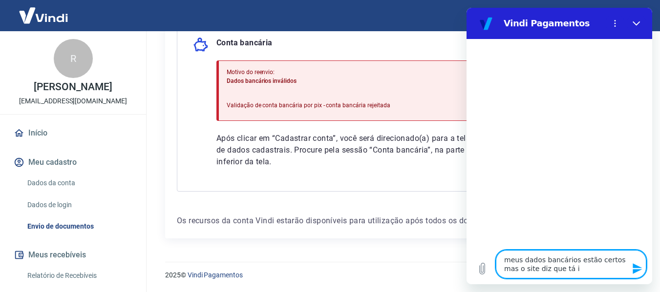
type textarea "x"
type textarea "meus dados bancários estão certos mas o site diz que tá inv"
type textarea "x"
type textarea "meus dados bancários estão certos mas o site diz que tá inva"
type textarea "x"
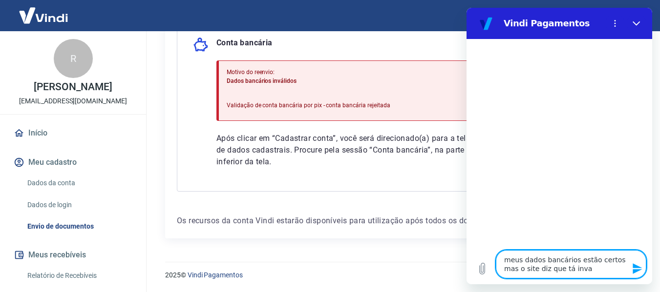
type textarea "meus dados bancários estão certos mas o site diz que tá inval"
type textarea "x"
type textarea "meus dados bancários estão certos mas o site diz que tá invali"
type textarea "x"
type textarea "meus dados bancários estão certos mas o site diz que tá invalid"
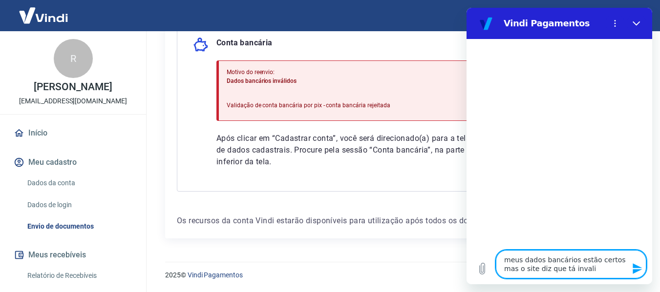
type textarea "x"
type textarea "meus dados bancários estão certos mas o site diz que tá invalido"
type textarea "x"
type textarea "meus dados bancários estão certos mas o site diz que tá invalido"
click at [636, 273] on icon "Enviar mensagem" at bounding box center [637, 269] width 12 height 12
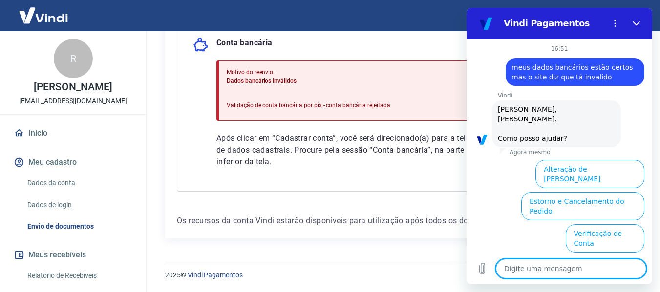
scroll to position [98, 0]
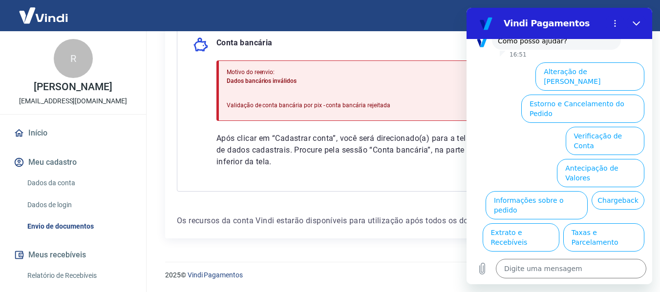
click at [404, 268] on div "2025 © Vindi Pagamentos" at bounding box center [400, 271] width 495 height 42
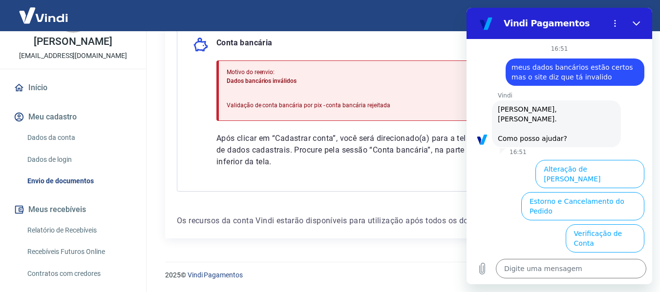
scroll to position [117, 0]
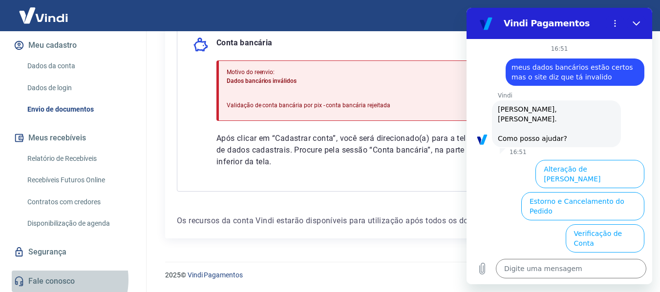
click at [59, 280] on link "Fale conosco" at bounding box center [73, 281] width 123 height 21
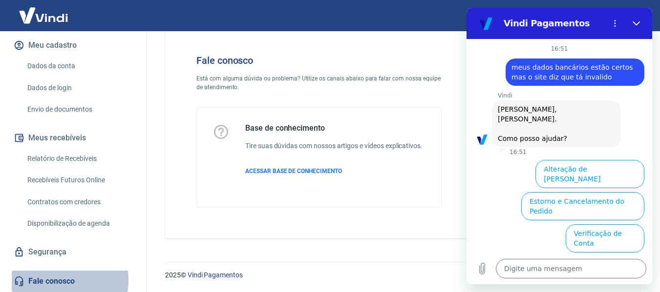
scroll to position [27, 0]
click at [59, 280] on link "Fale conosco" at bounding box center [73, 281] width 123 height 21
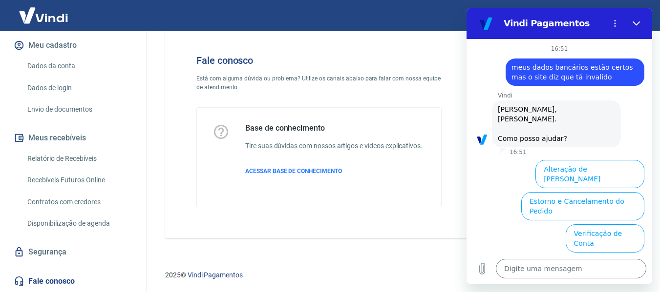
click at [59, 280] on link "Fale conosco" at bounding box center [73, 281] width 123 height 21
click at [649, 23] on section "Vindi Pagamentos" at bounding box center [559, 23] width 186 height 31
click at [634, 25] on icon "Fechar" at bounding box center [636, 24] width 8 height 8
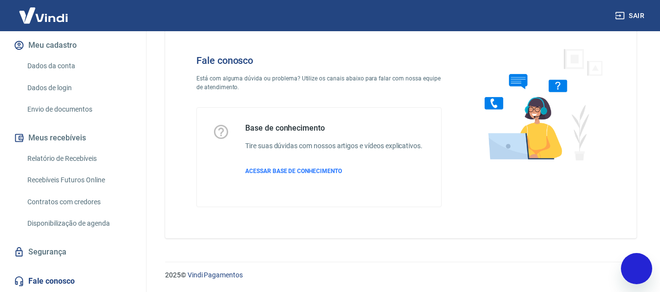
type textarea "x"
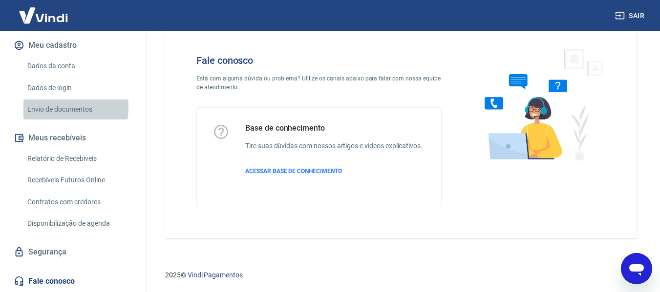
click at [39, 107] on link "Envio de documentos" at bounding box center [78, 110] width 111 height 20
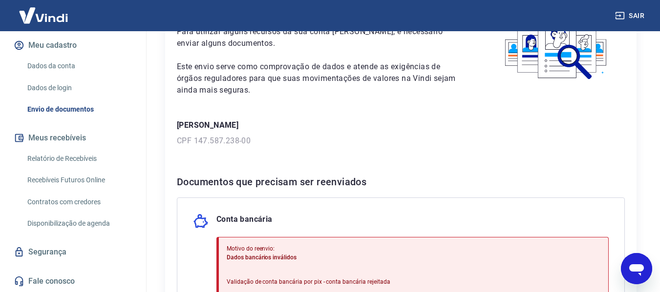
scroll to position [195, 0]
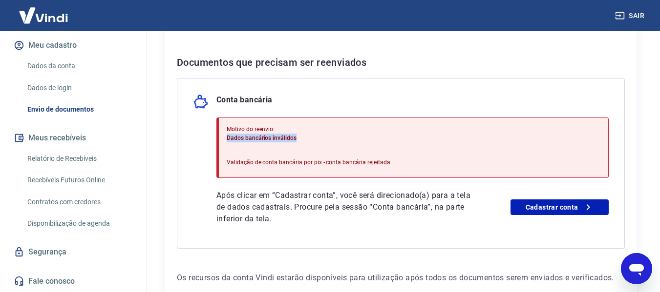
drag, startPoint x: 299, startPoint y: 139, endPoint x: 225, endPoint y: 139, distance: 74.2
click at [225, 139] on div "Motivo do reenvio: Dados bancários inválidos Validação de conta bancária por pi…" at bounding box center [412, 148] width 392 height 61
copy span "Dados bancários inválidos"
drag, startPoint x: 394, startPoint y: 158, endPoint x: 224, endPoint y: 135, distance: 171.9
click at [224, 135] on div "Motivo do reenvio: Dados bancários inválidos Validação de conta bancária por pi…" at bounding box center [412, 148] width 392 height 61
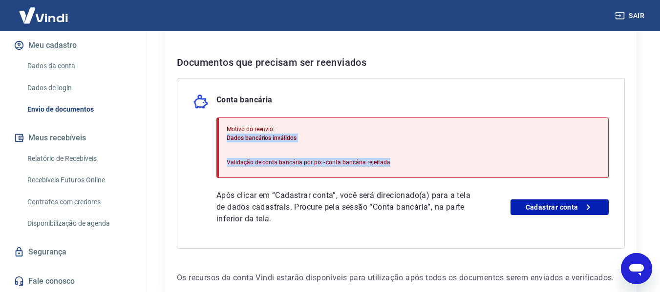
copy div "Dados bancários inválidos Validação de conta bancária por pix - conta bancária …"
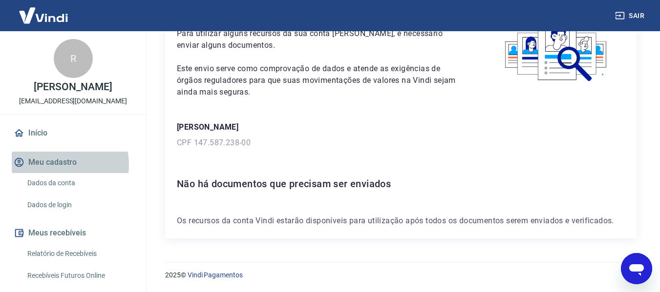
click at [59, 165] on button "Meu cadastro" at bounding box center [73, 162] width 123 height 21
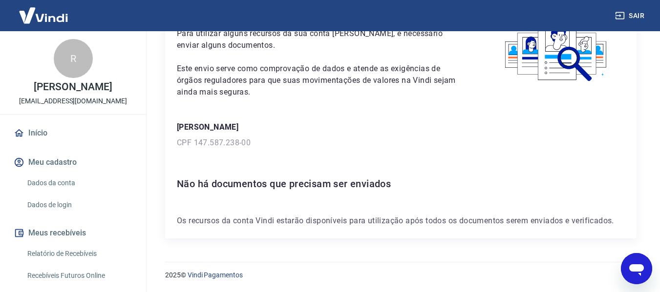
click at [46, 124] on link "Início" at bounding box center [73, 133] width 123 height 21
